Goal: Task Accomplishment & Management: Use online tool/utility

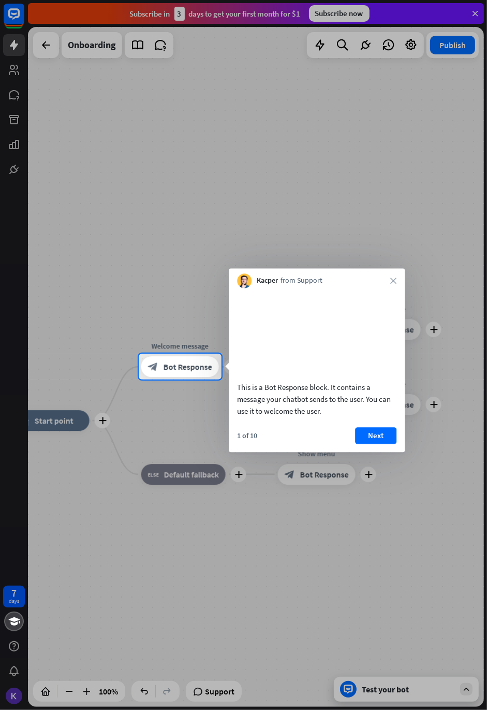
click at [379, 444] on button "Next" at bounding box center [375, 435] width 41 height 17
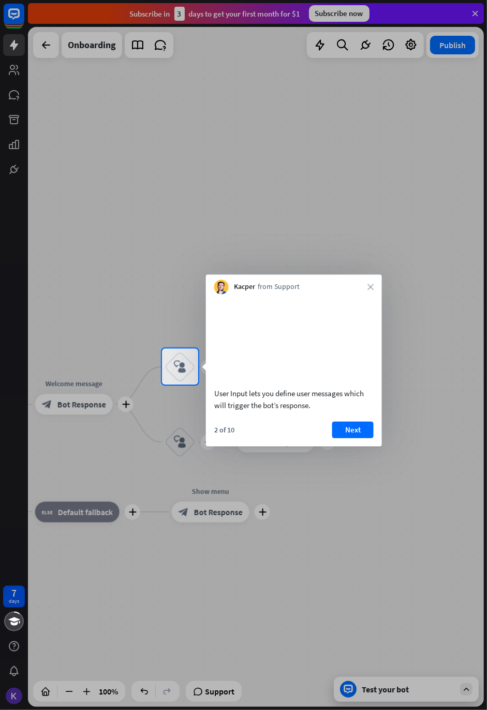
click at [359, 438] on button "Next" at bounding box center [352, 429] width 41 height 17
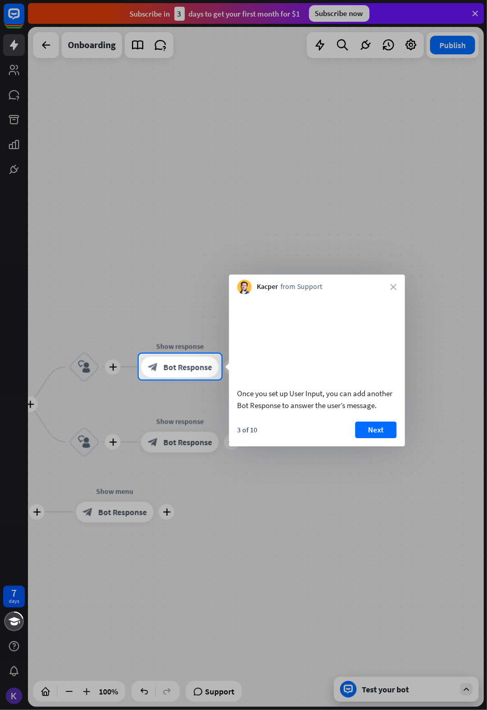
click at [376, 437] on button "Next" at bounding box center [375, 429] width 41 height 17
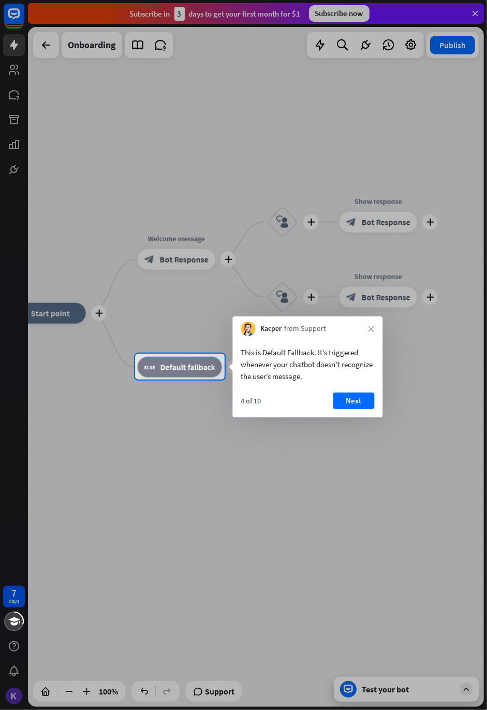
click at [358, 396] on button "Next" at bounding box center [353, 400] width 41 height 17
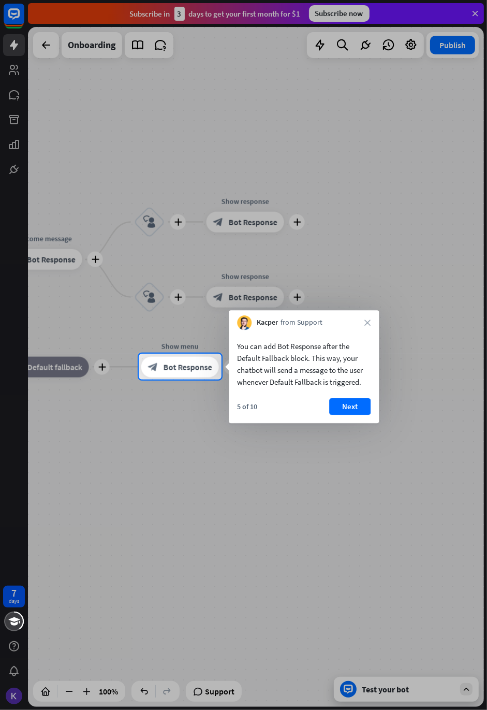
click at [352, 402] on button "Next" at bounding box center [349, 406] width 41 height 17
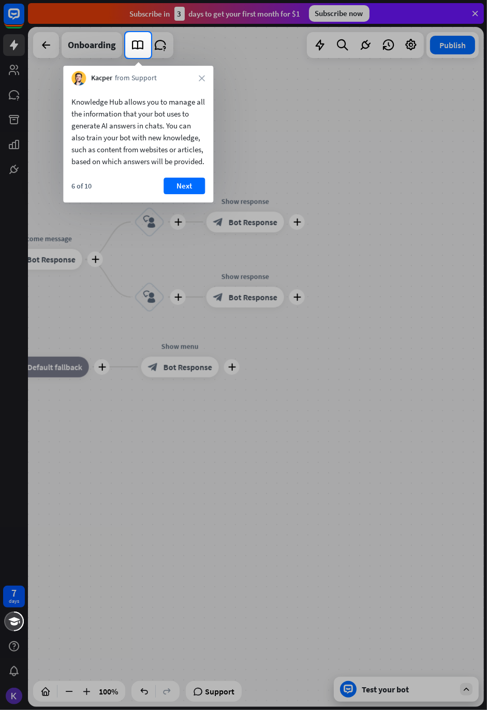
click at [191, 194] on button "Next" at bounding box center [184, 186] width 41 height 17
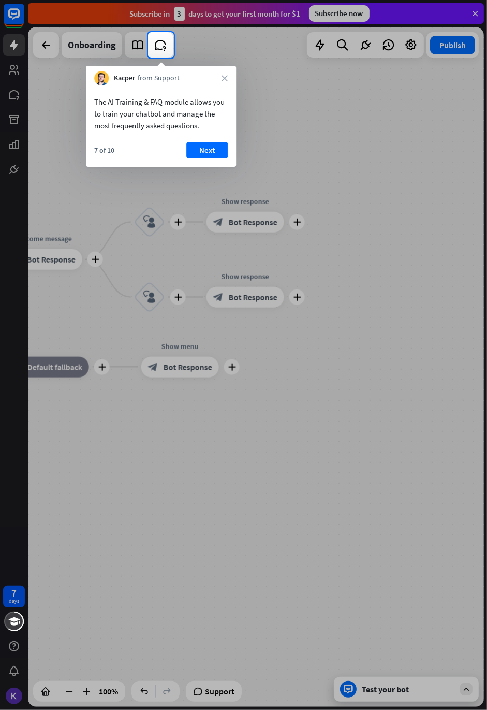
click at [207, 147] on button "Next" at bounding box center [206, 150] width 41 height 17
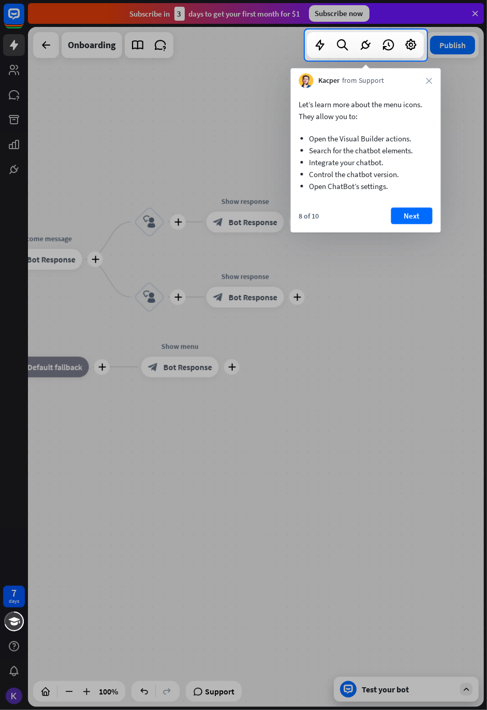
click at [414, 216] on button "Next" at bounding box center [411, 216] width 41 height 17
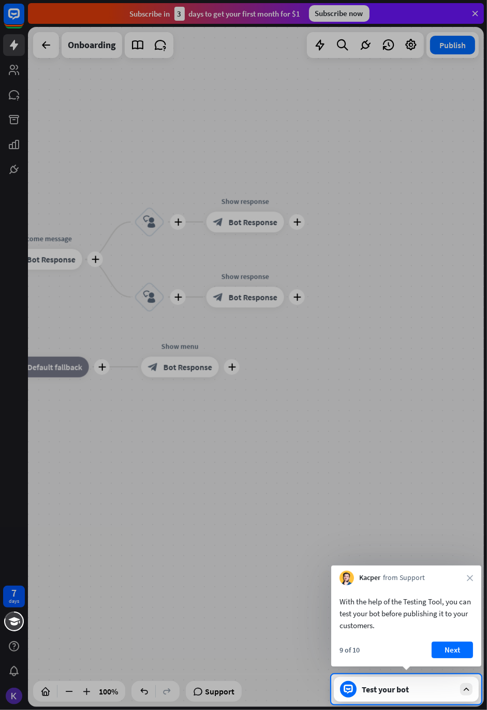
click at [460, 652] on button "Next" at bounding box center [452, 649] width 41 height 17
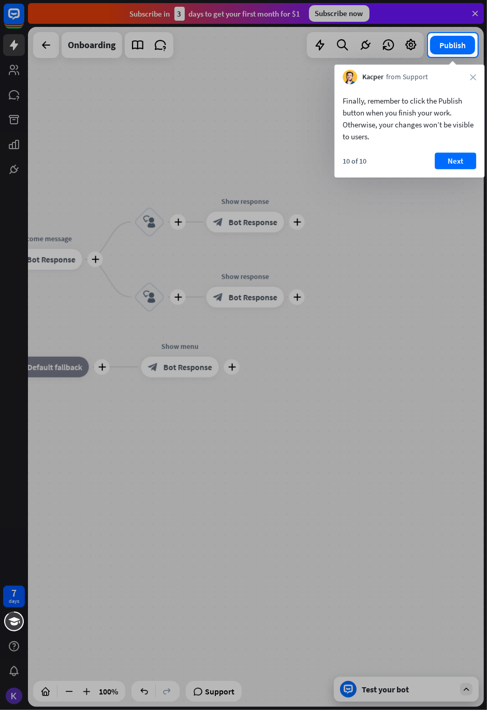
click at [457, 159] on button "Next" at bounding box center [455, 161] width 41 height 17
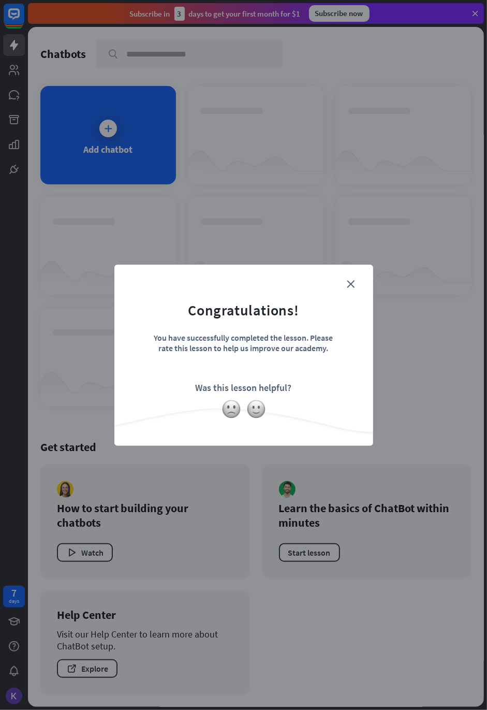
click at [351, 281] on icon "close" at bounding box center [351, 284] width 8 height 8
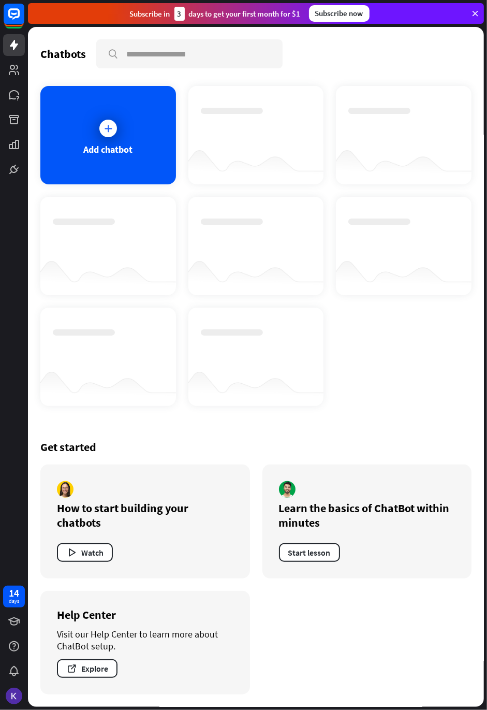
click at [118, 133] on div at bounding box center [108, 128] width 26 height 26
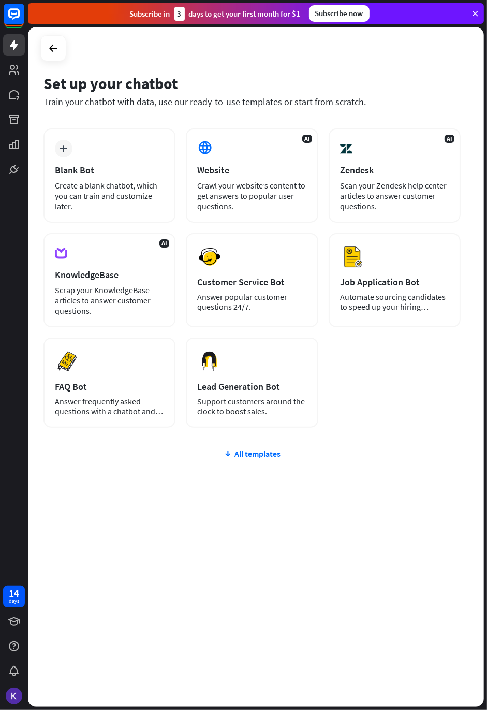
click at [274, 283] on div "Customer Service Bot" at bounding box center [251, 282] width 109 height 12
